Goal: Navigation & Orientation: Find specific page/section

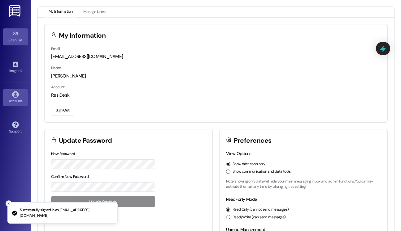
click at [15, 39] on div "Site Visit •" at bounding box center [15, 40] width 31 height 6
